Goal: Task Accomplishment & Management: Manage account settings

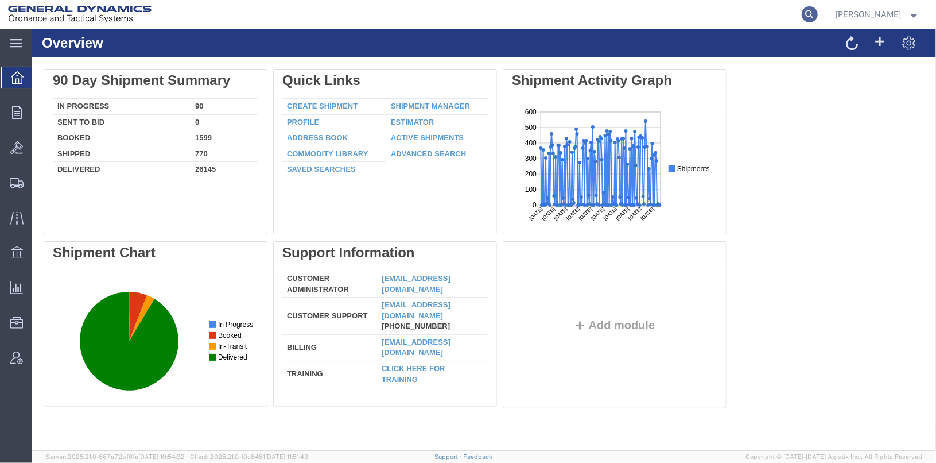
click at [818, 14] on icon at bounding box center [810, 14] width 16 height 16
type input "57048791"
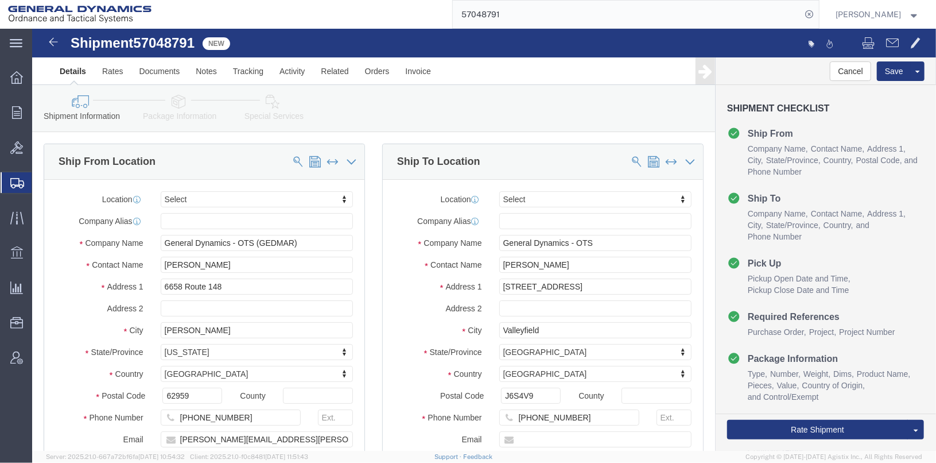
select select
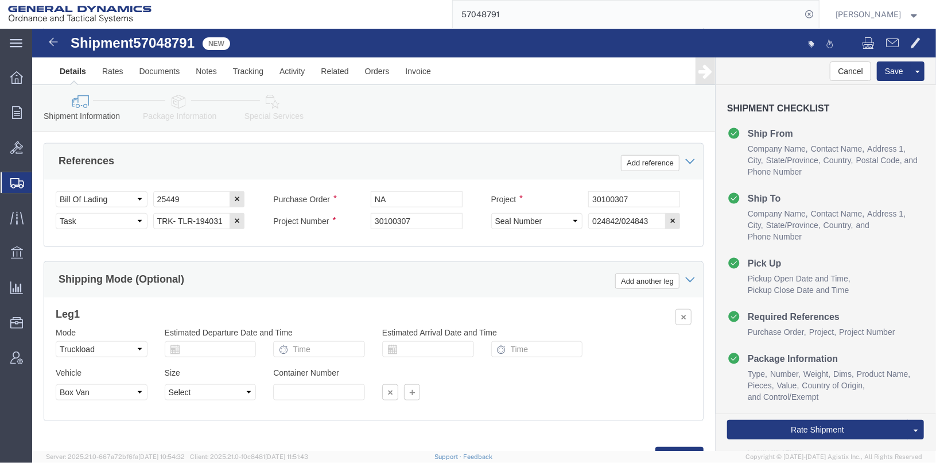
scroll to position [592, 0]
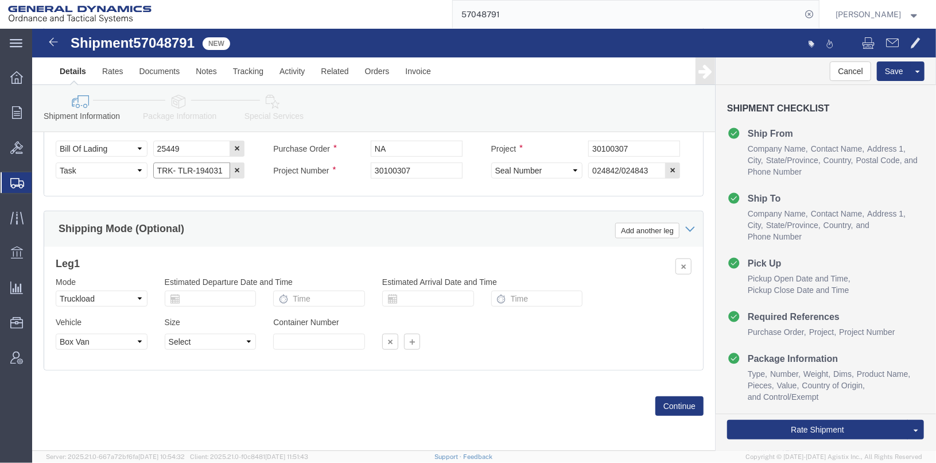
click input "TRK- TLR-194031"
type input "TRK-245021 TLR-194031"
click button "Continue"
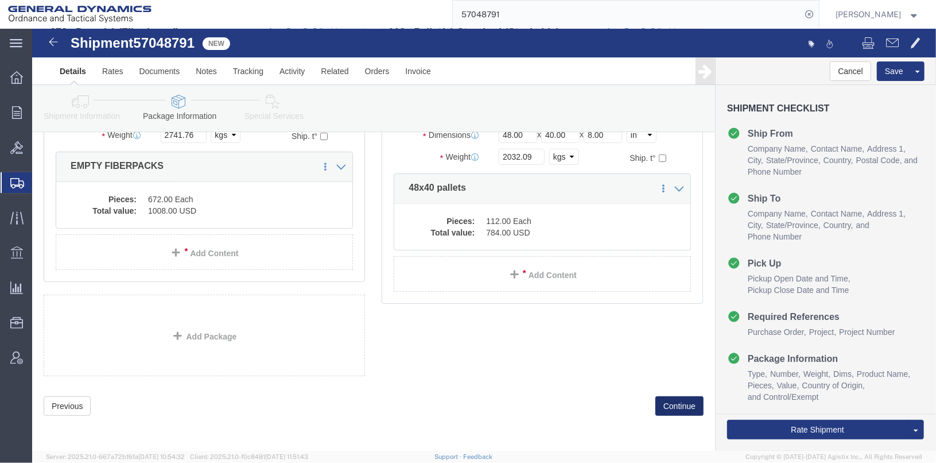
scroll to position [44, 0]
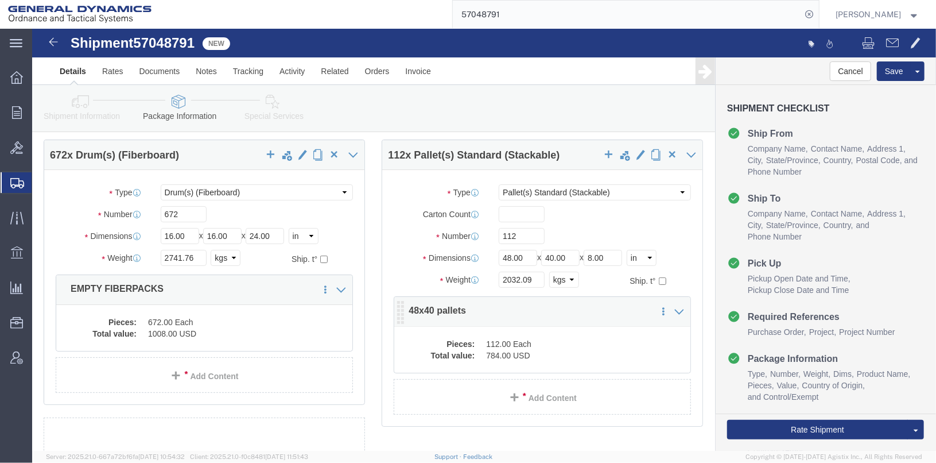
click dd "112.00 Each"
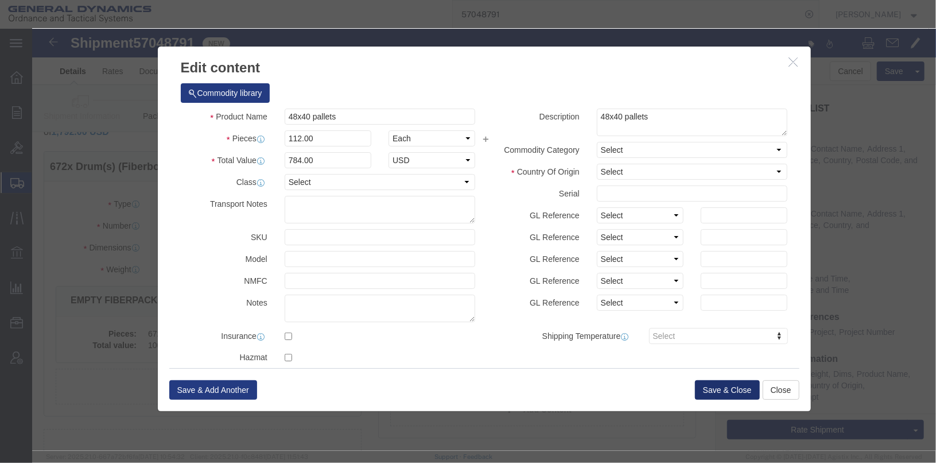
click button "Save & Close"
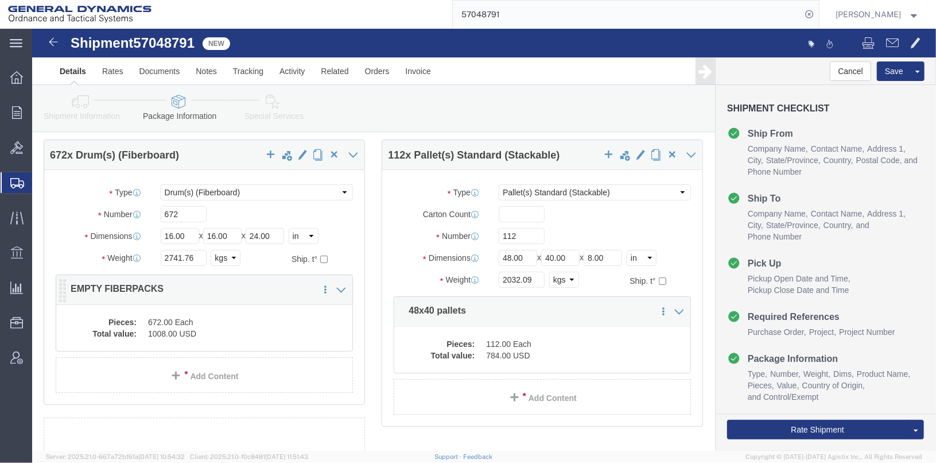
click dd "672.00 Each"
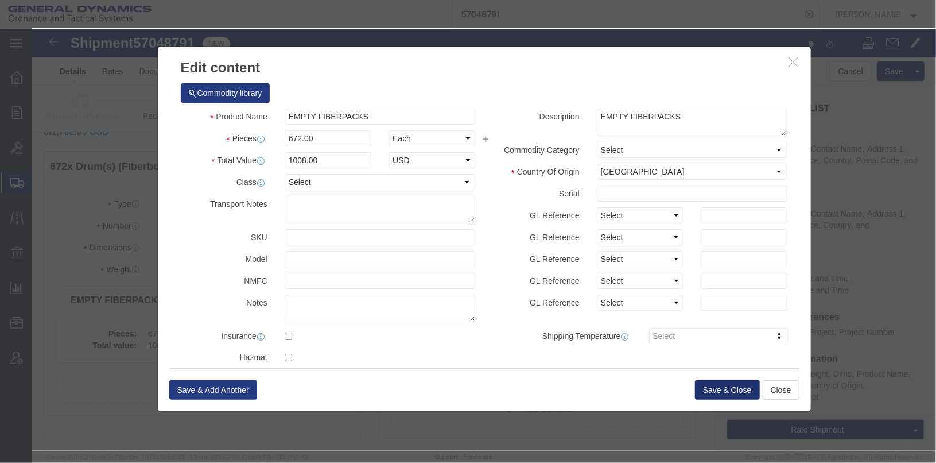
click button "Save & Close"
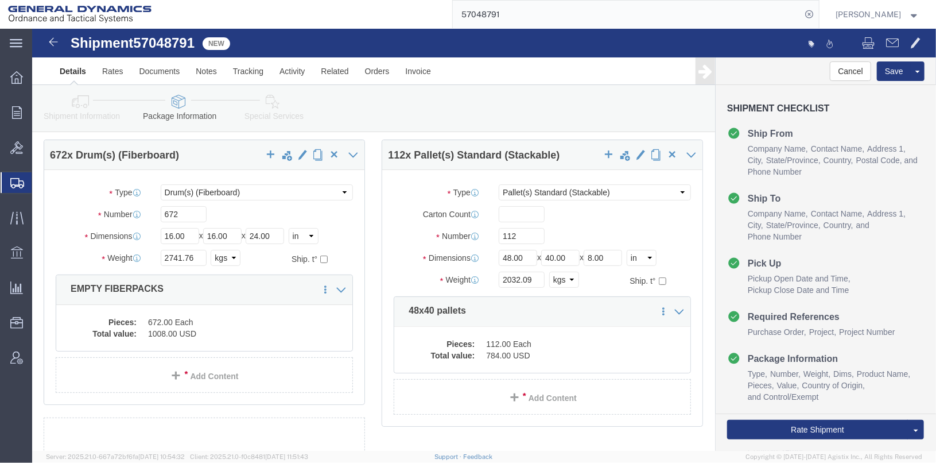
click link "Special Services"
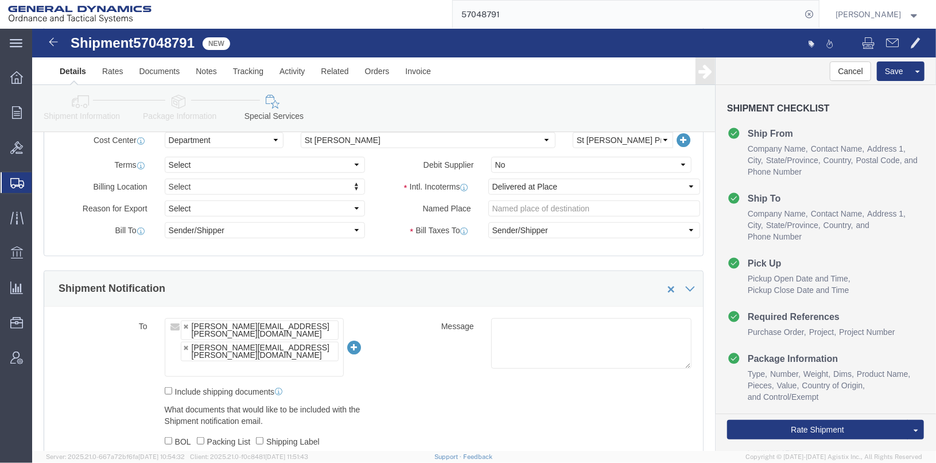
scroll to position [446, 0]
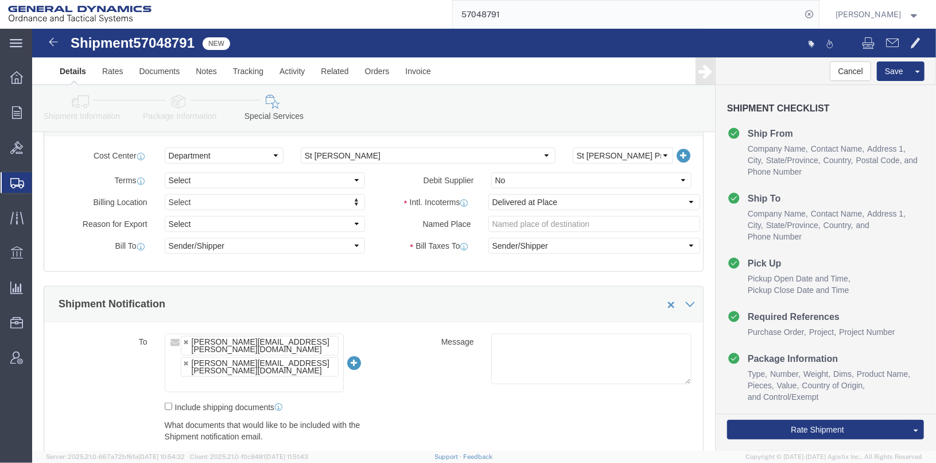
click link "Shipment Information"
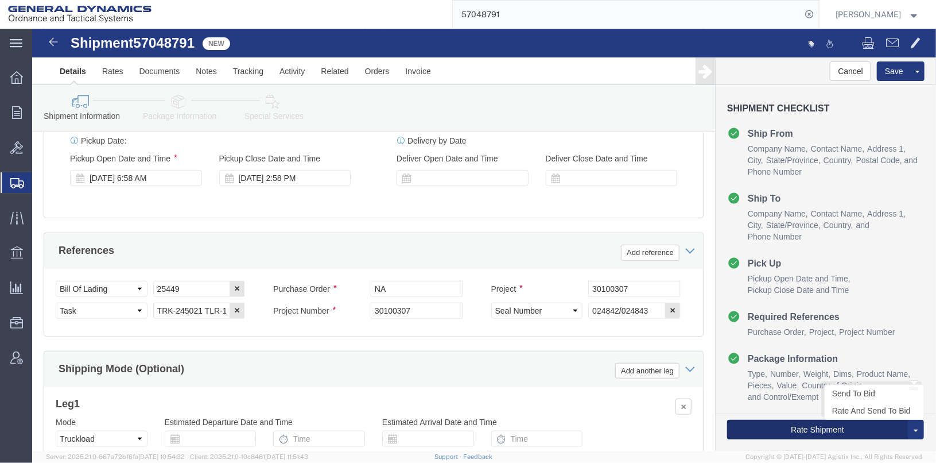
click button "Rate Shipment"
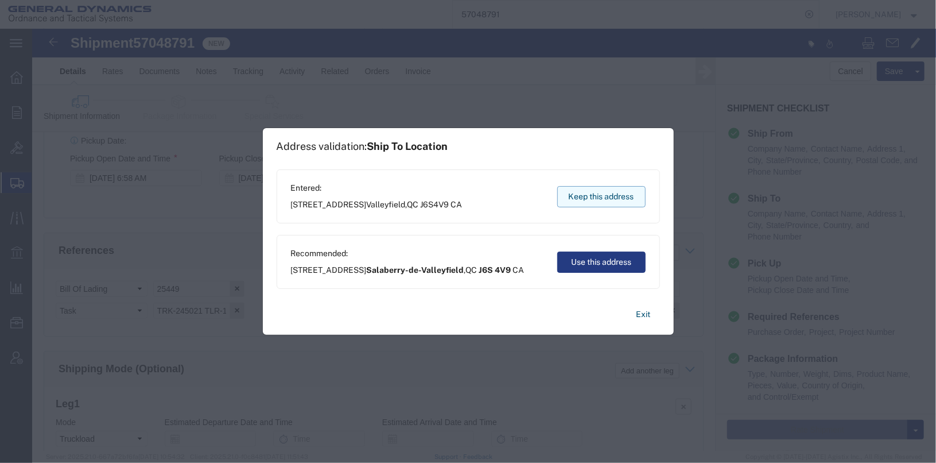
click at [590, 195] on button "Keep this address" at bounding box center [601, 196] width 88 height 21
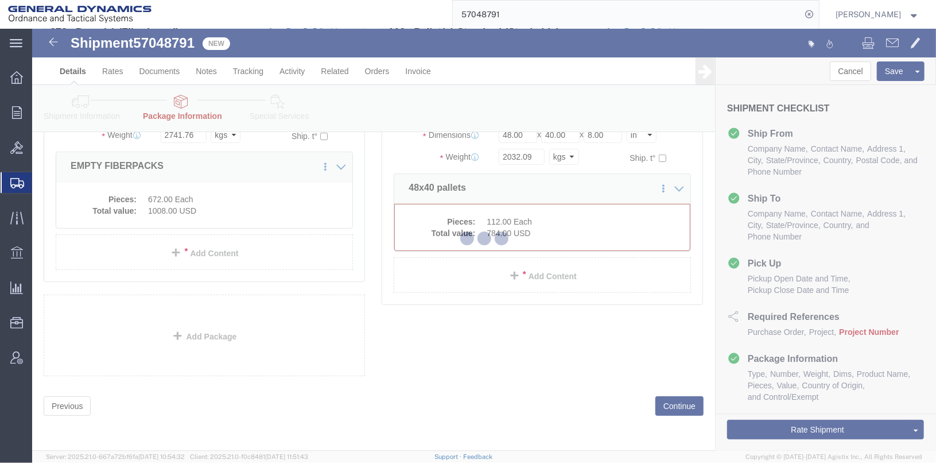
scroll to position [44, 0]
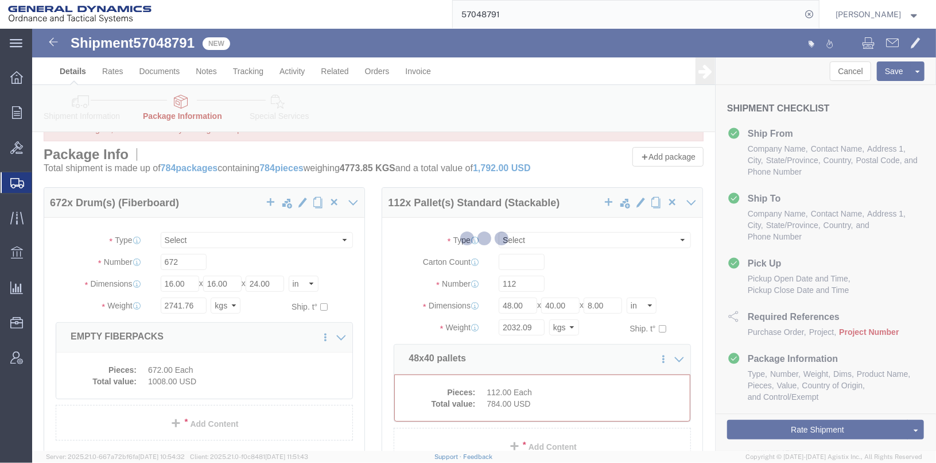
select select "DRFB"
select select "PSST"
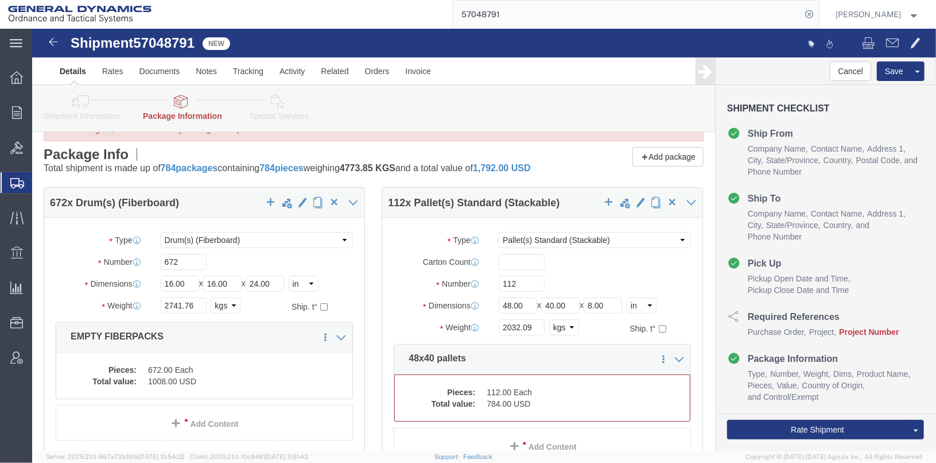
scroll to position [0, 0]
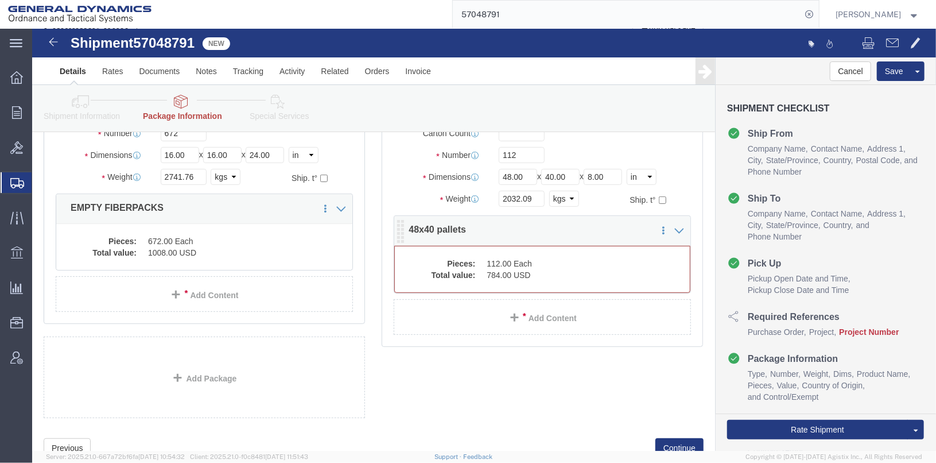
click dd "112.00 Each"
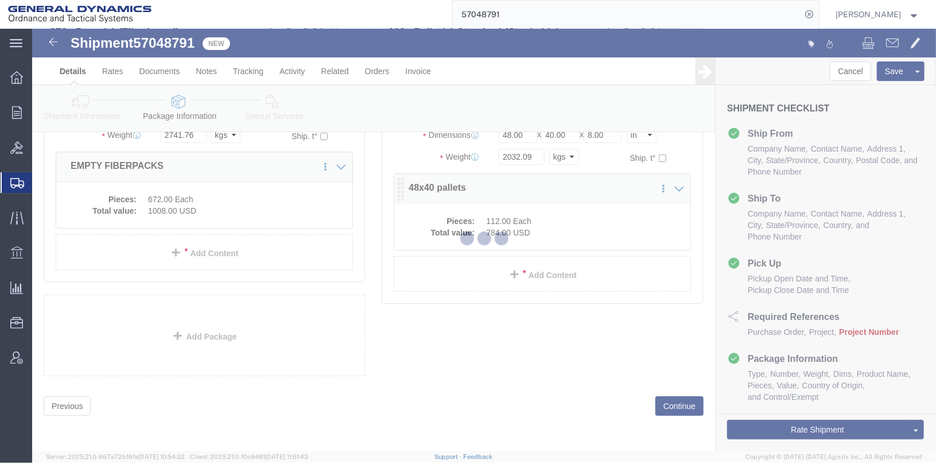
scroll to position [126, 0]
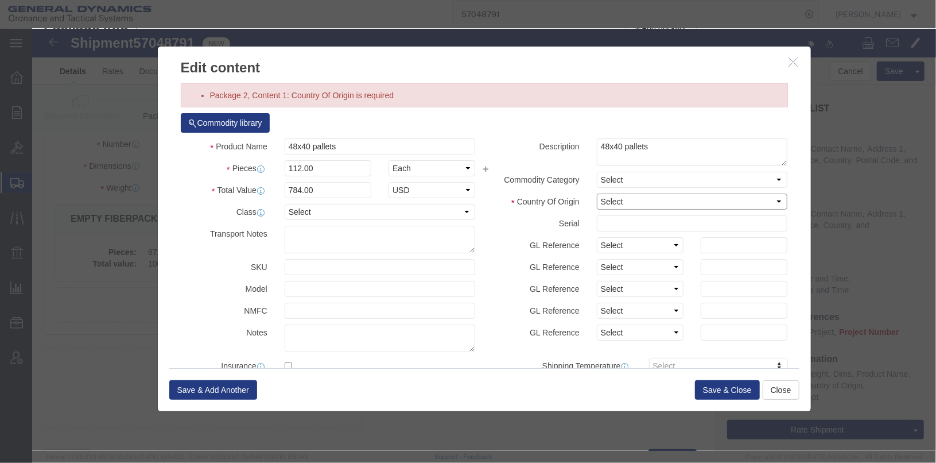
click select "Select [GEOGRAPHIC_DATA] [GEOGRAPHIC_DATA] [GEOGRAPHIC_DATA] [GEOGRAPHIC_DATA] …"
select select "CA"
click select "Select [GEOGRAPHIC_DATA] [GEOGRAPHIC_DATA] [GEOGRAPHIC_DATA] [GEOGRAPHIC_DATA] …"
click button "Save & Close"
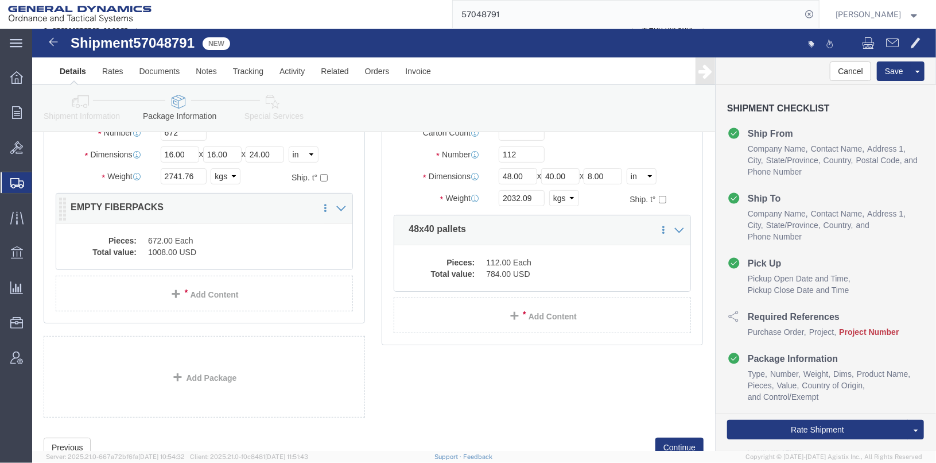
click dd "1008.00 USD"
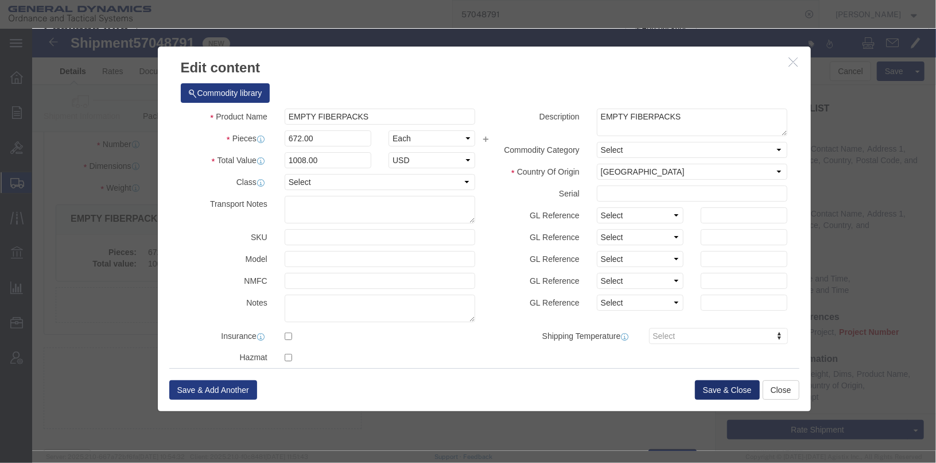
click button "Save & Close"
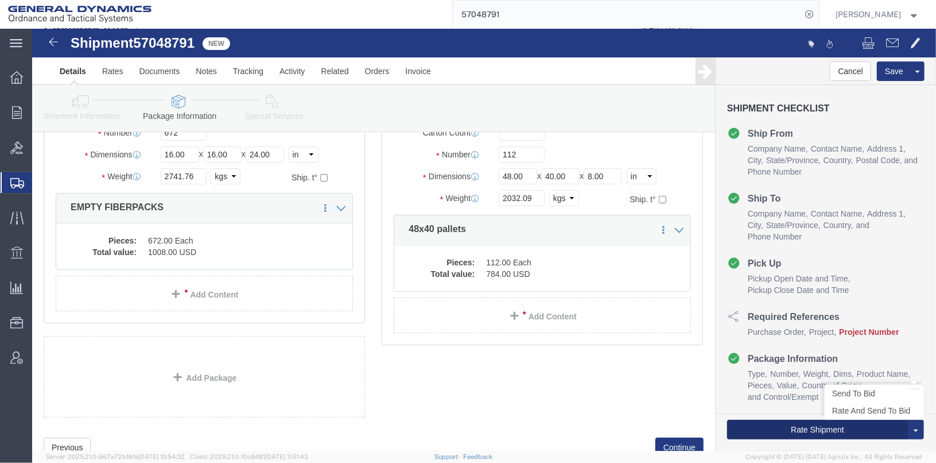
click button "Rate Shipment"
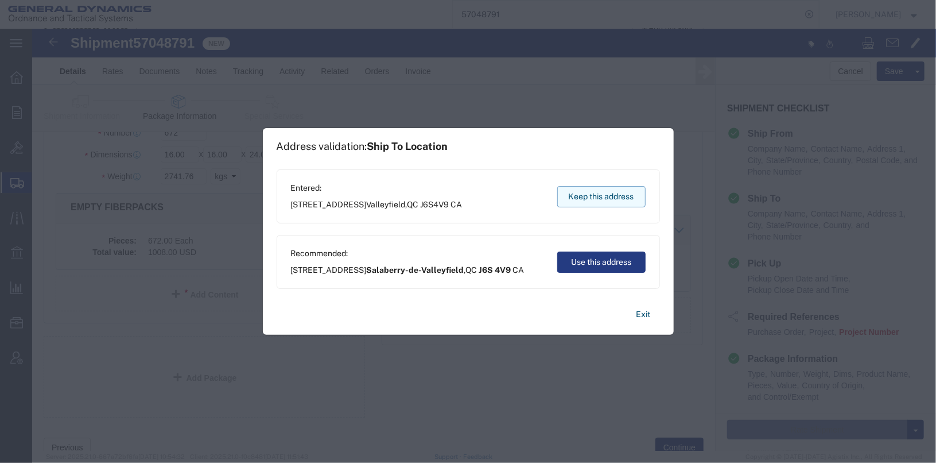
click at [569, 200] on button "Keep this address" at bounding box center [601, 196] width 88 height 21
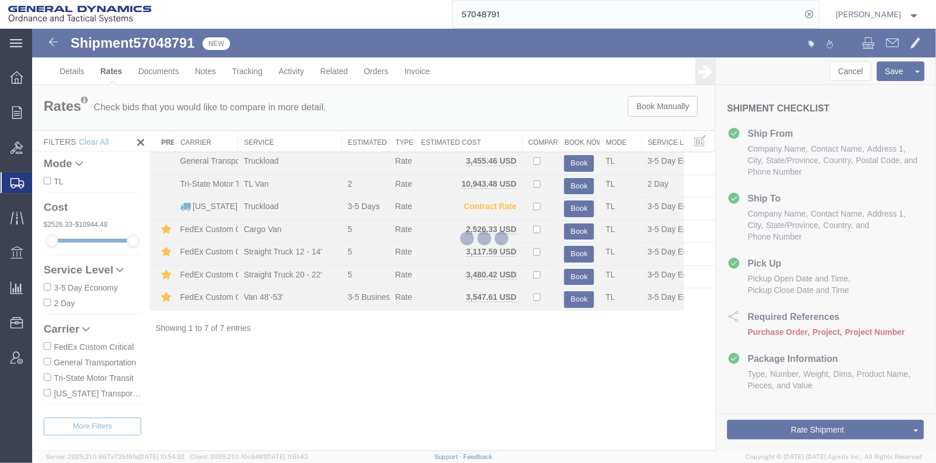
scroll to position [0, 0]
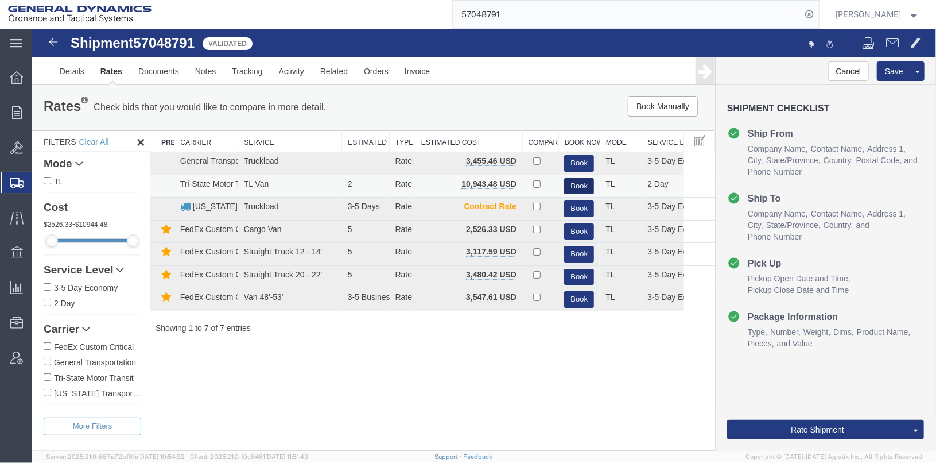
click at [571, 187] on button "Book" at bounding box center [579, 185] width 30 height 17
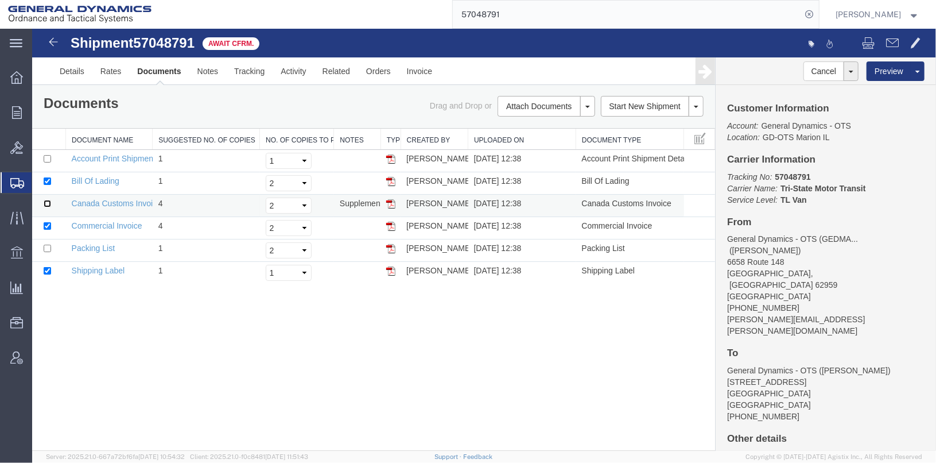
click at [44, 204] on input "checkbox" at bounding box center [46, 202] width 7 height 7
checkbox input "true"
click at [48, 247] on input "checkbox" at bounding box center [46, 247] width 7 height 7
checkbox input "true"
click at [49, 269] on input "checkbox" at bounding box center [46, 269] width 7 height 7
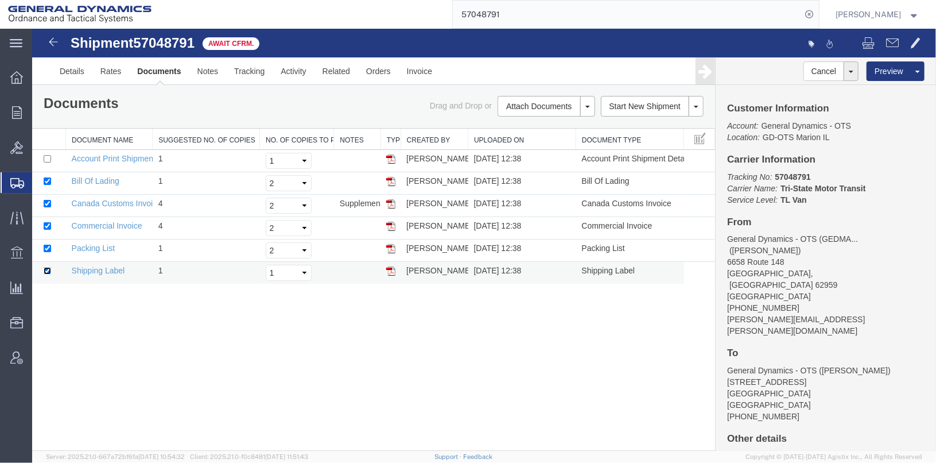
checkbox input "false"
drag, startPoint x: 381, startPoint y: 132, endPoint x: 406, endPoint y: 136, distance: 25.6
click at [406, 136] on div "Document Name Suggested No. of Copies No. of Copies to Print Notes Type Created…" at bounding box center [373, 205] width 683 height 155
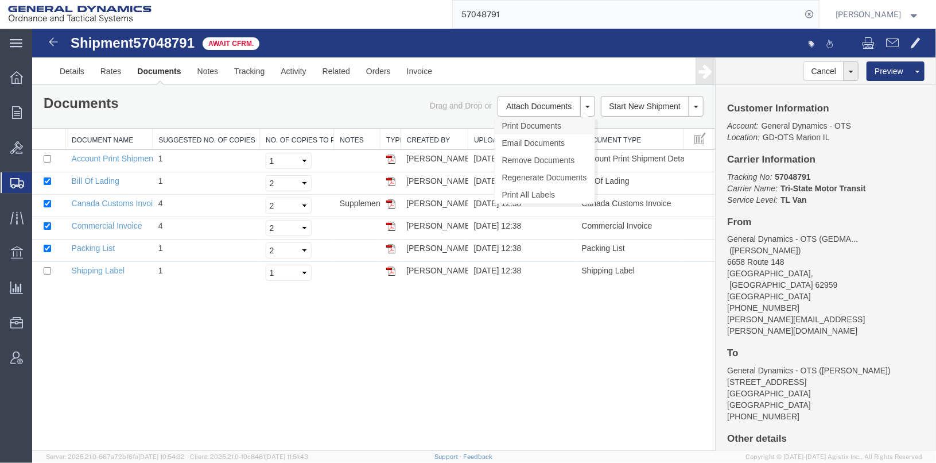
click at [515, 122] on link "Print Documents" at bounding box center [544, 125] width 100 height 17
